Goal: Check status: Check status

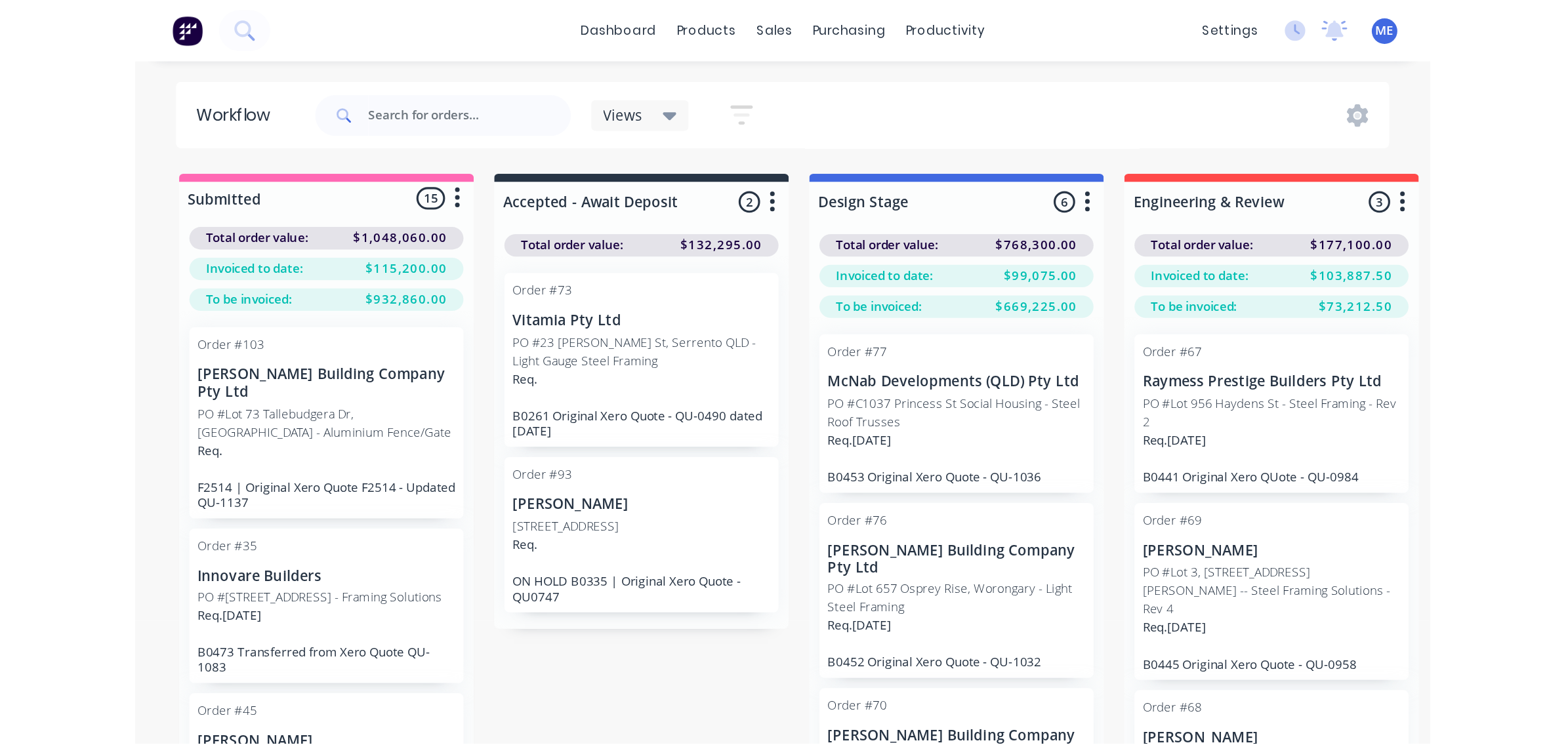
scroll to position [82, 0]
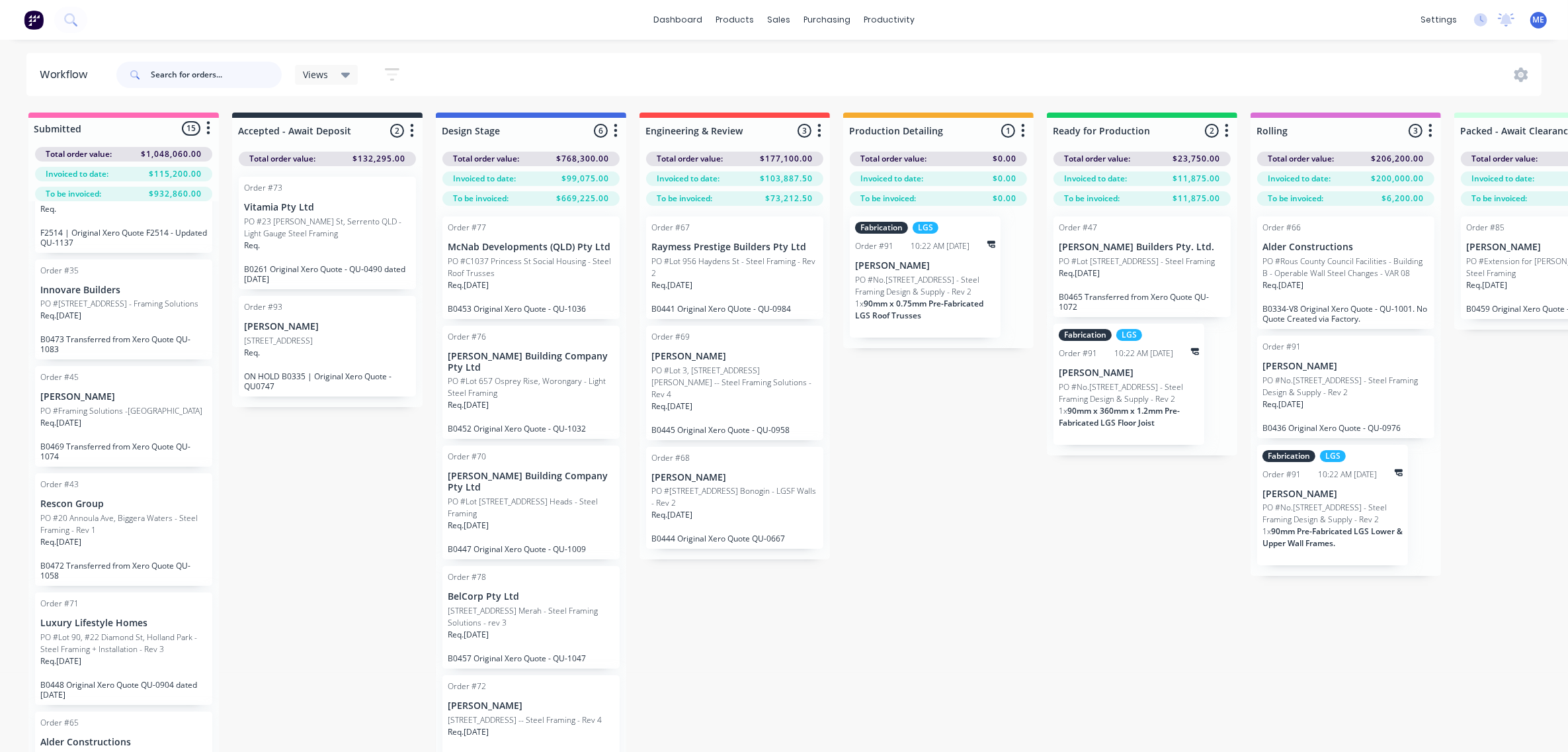
drag, startPoint x: 222, startPoint y: 75, endPoint x: 153, endPoint y: 81, distance: 69.3
click at [153, 80] on input "text" at bounding box center [215, 74] width 131 height 26
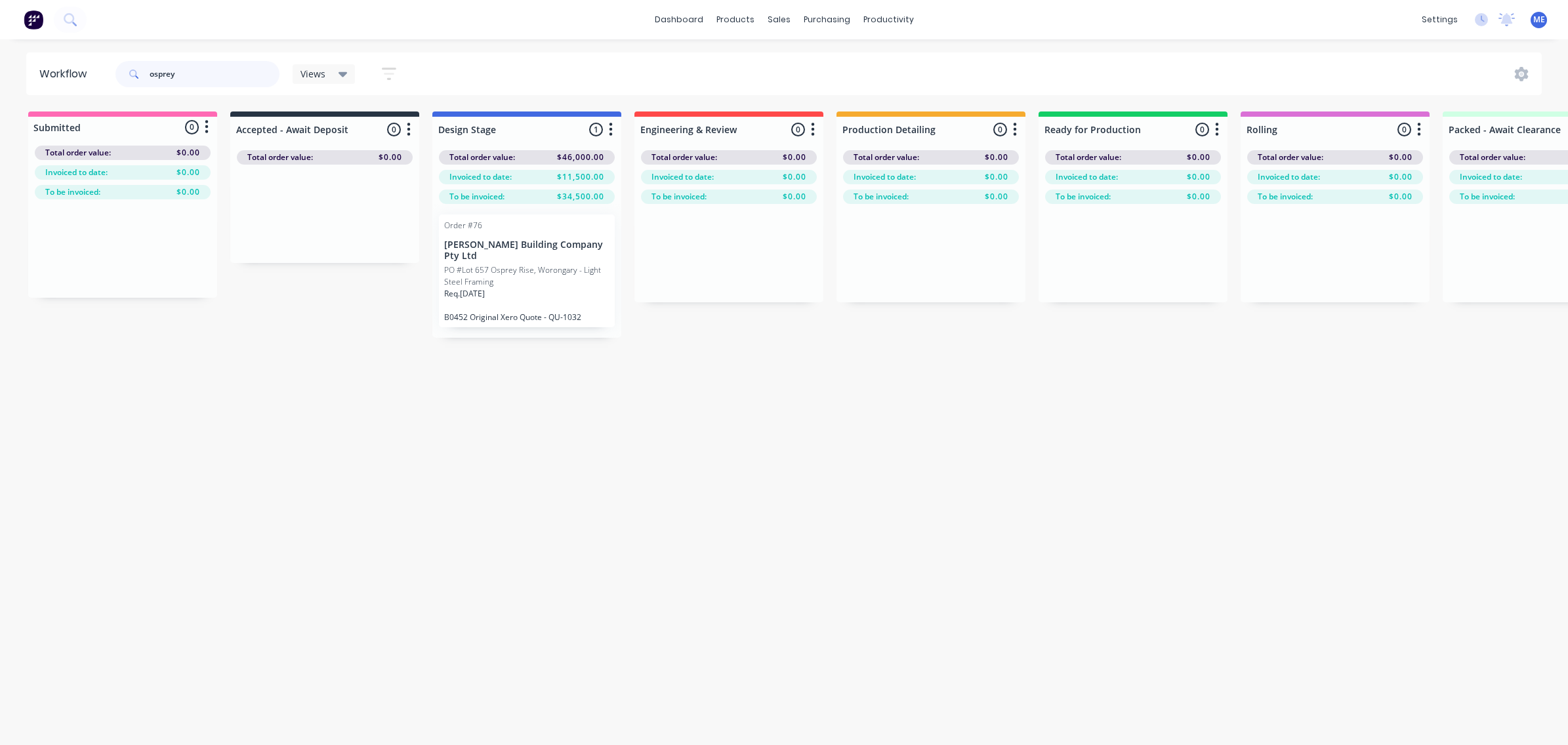
type input "osprey"
click at [752, 490] on div "Workflow osprey Views Save new view None (Default) edit [PERSON_NAME]'s View ed…" at bounding box center [784, 385] width 1568 height 666
click at [499, 271] on p "PO #Lot 657 Osprey Rise, Worongary - Light Steel Framing" at bounding box center [527, 276] width 165 height 24
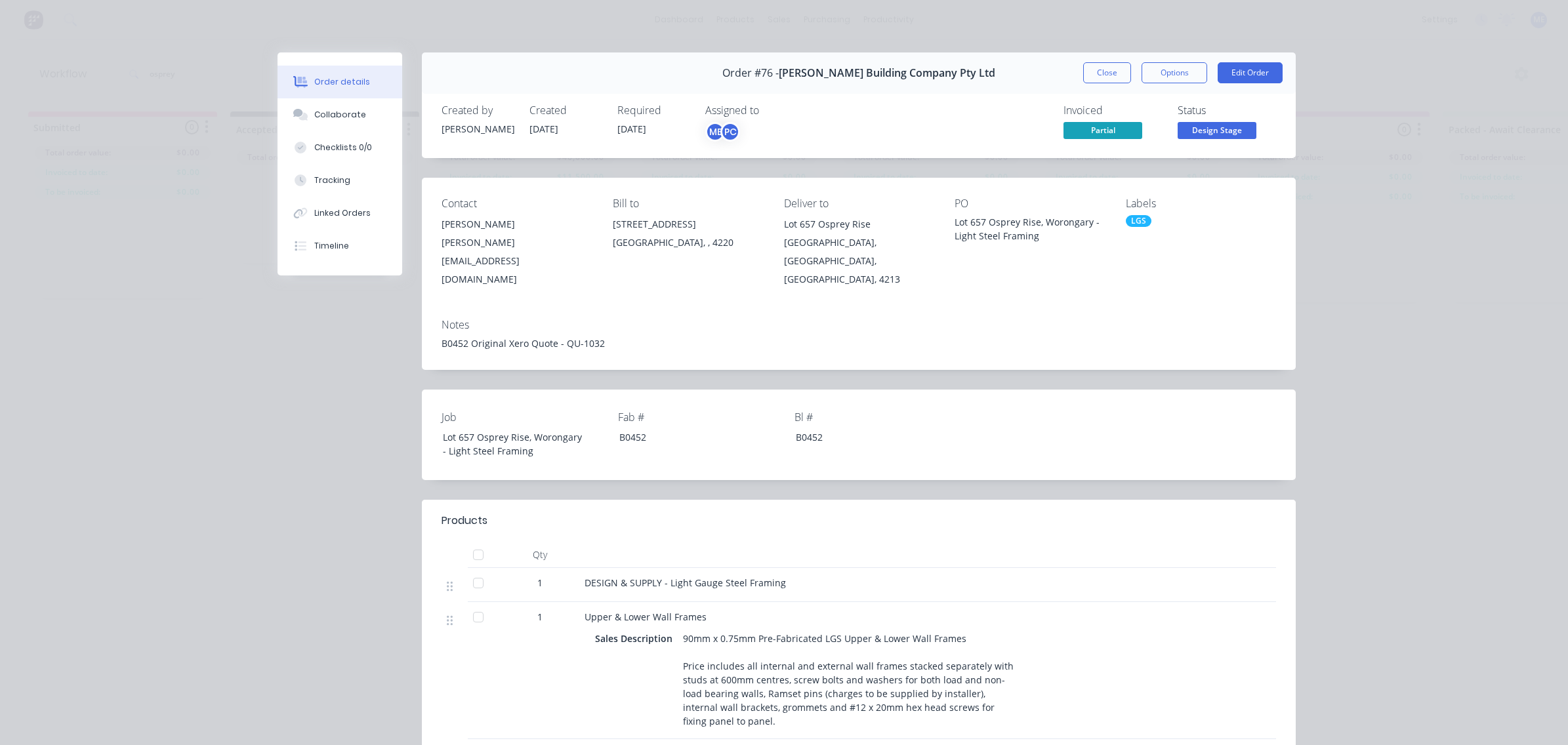
click at [38, 369] on div "Order details Collaborate Checklists 0/0 Tracking Linked Orders Timeline Order …" at bounding box center [784, 372] width 1568 height 745
click at [1429, 263] on div "Order details Collaborate Checklists 0/0 Tracking Linked Orders Timeline Order …" at bounding box center [784, 372] width 1568 height 745
click at [1421, 266] on div "Order details Collaborate Checklists 0/0 Tracking Linked Orders Timeline Order …" at bounding box center [784, 372] width 1568 height 745
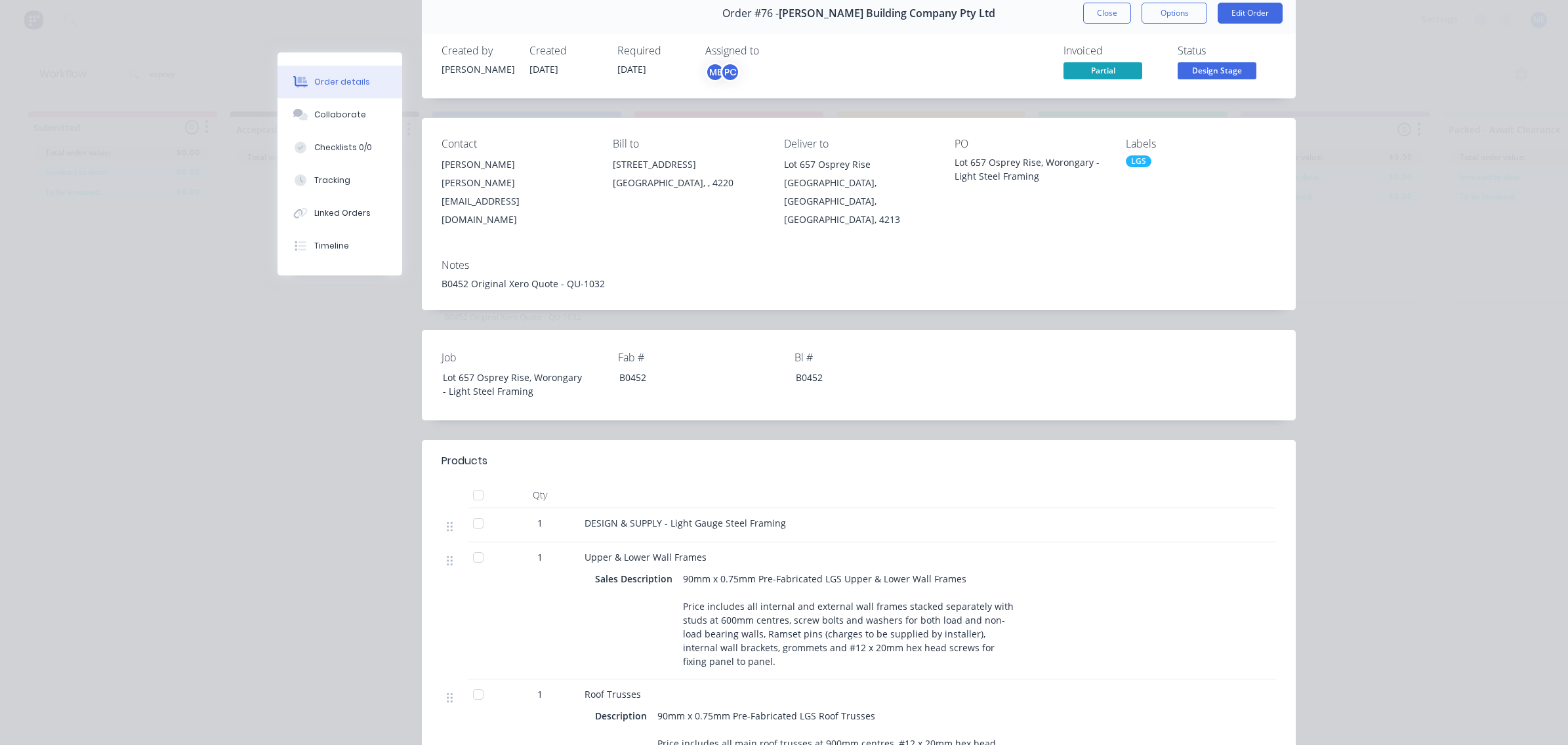
scroll to position [0, 0]
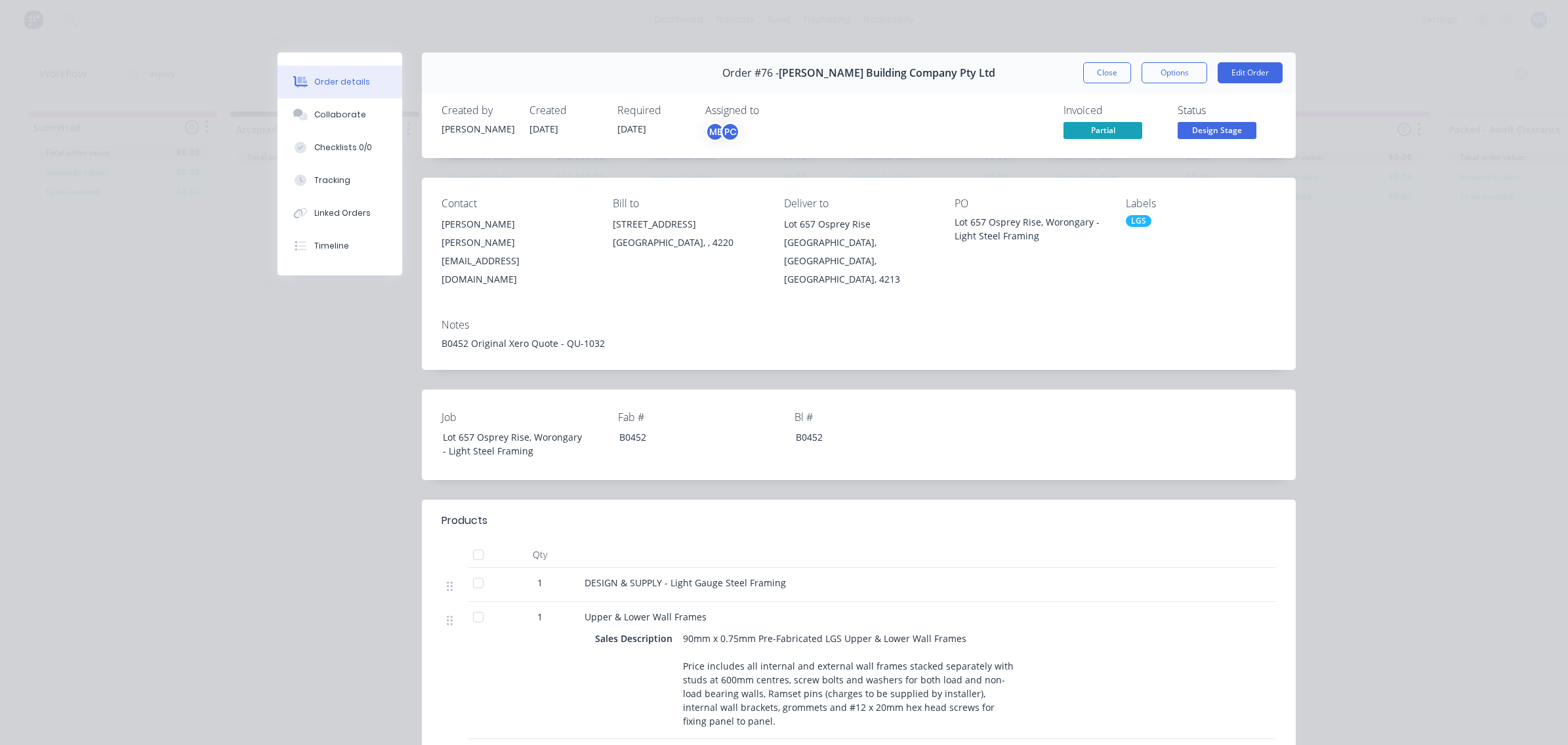
drag, startPoint x: 1440, startPoint y: 293, endPoint x: 1387, endPoint y: 372, distance: 95.1
click at [1440, 294] on div "Order details Collaborate Checklists 0/0 Tracking Linked Orders Timeline Order …" at bounding box center [784, 372] width 1568 height 745
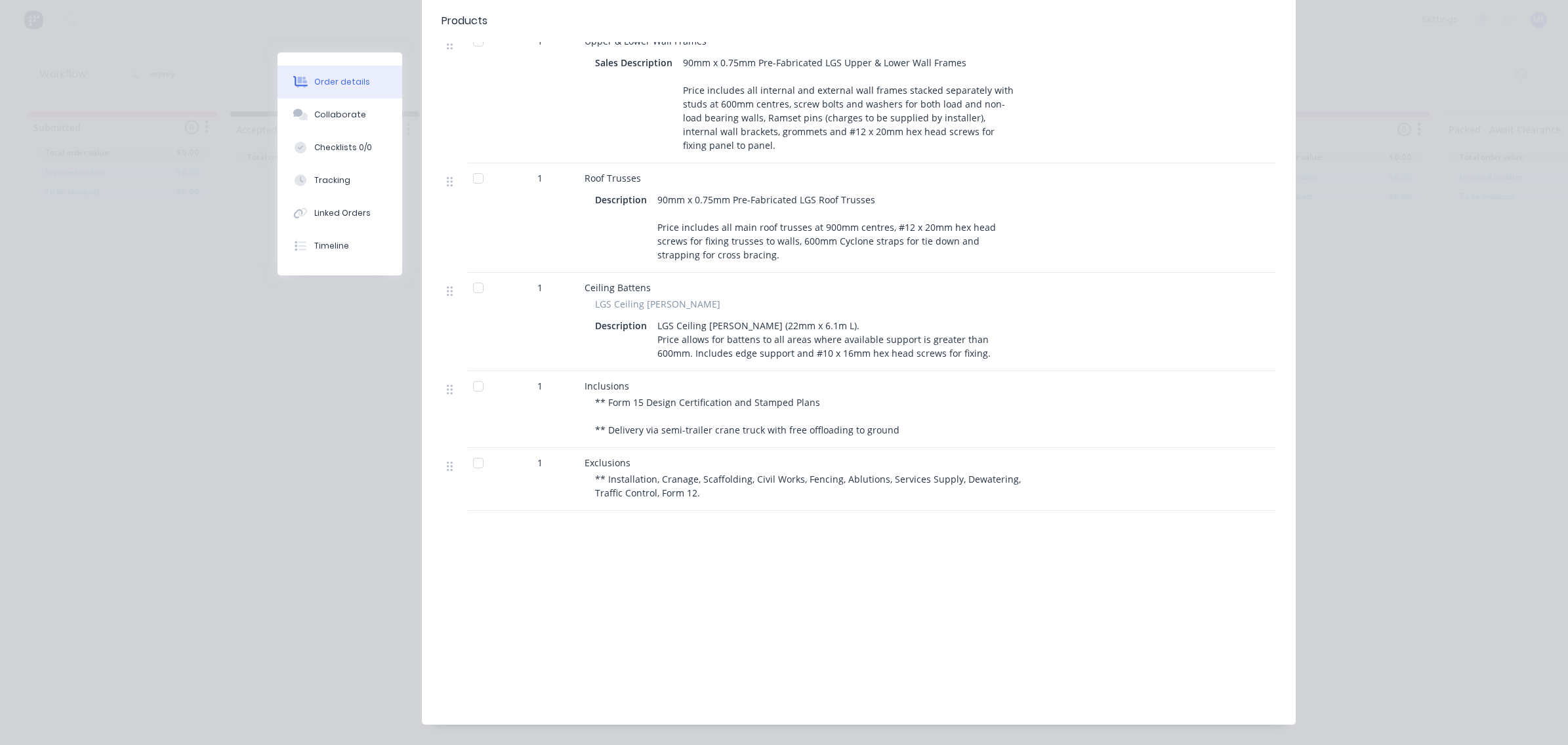
scroll to position [613, 0]
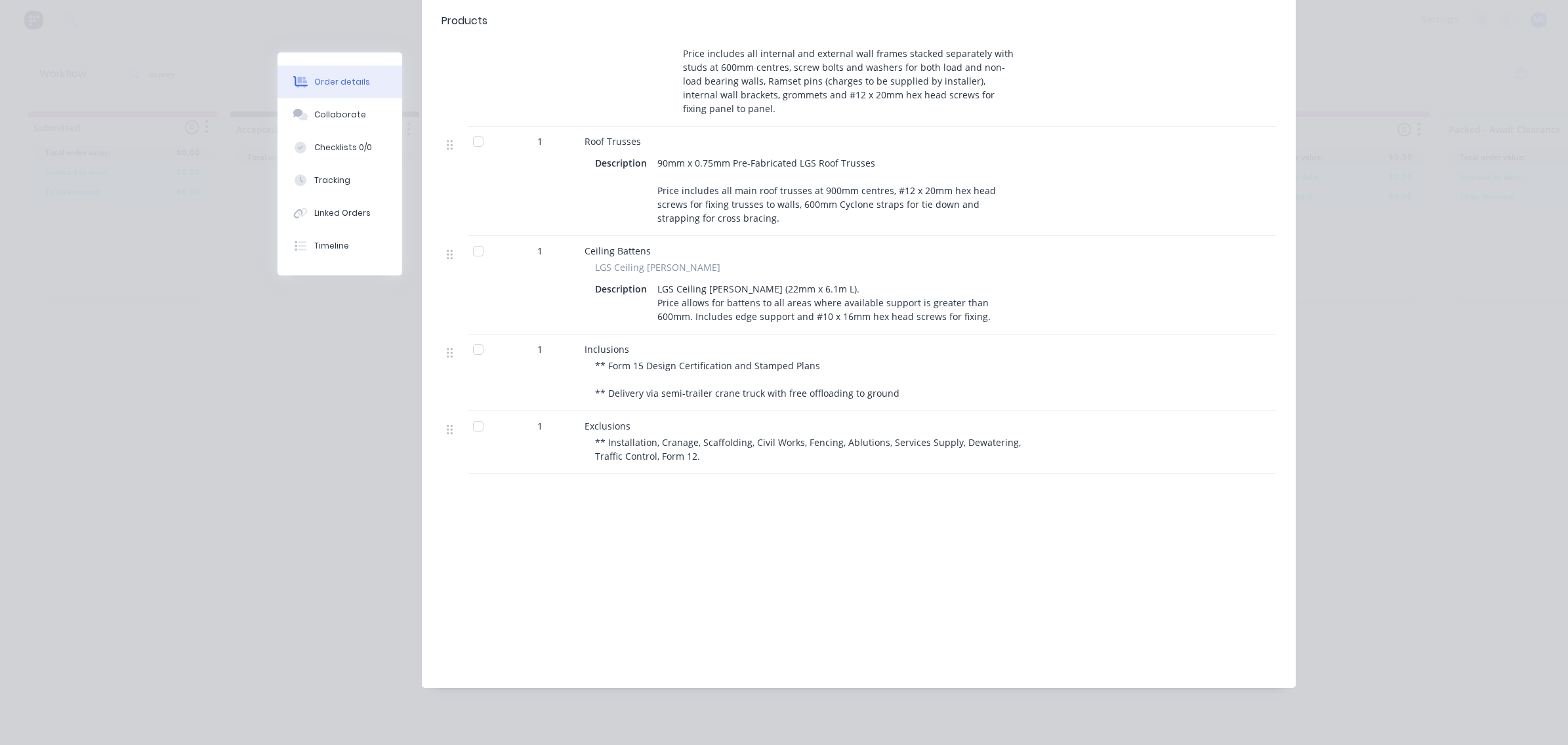
click at [1385, 372] on div "Order details Collaborate Checklists 0/0 Tracking Linked Orders Timeline Order …" at bounding box center [784, 372] width 1568 height 745
click at [191, 269] on div "Order details Collaborate Checklists 0/0 Tracking Linked Orders Timeline Order …" at bounding box center [784, 372] width 1568 height 745
